Goal: Information Seeking & Learning: Find specific fact

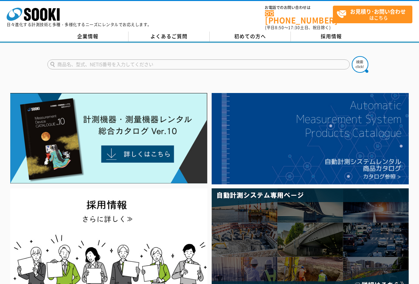
click at [174, 59] on input "text" at bounding box center [198, 64] width 303 height 10
type input "DM70"
click at [352, 56] on button at bounding box center [360, 64] width 17 height 17
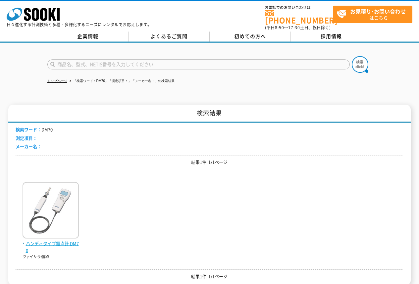
click at [31, 227] on img at bounding box center [51, 211] width 56 height 58
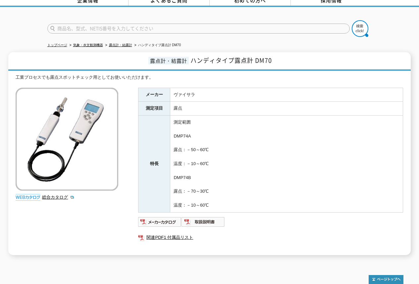
scroll to position [39, 0]
